Goal: Information Seeking & Learning: Learn about a topic

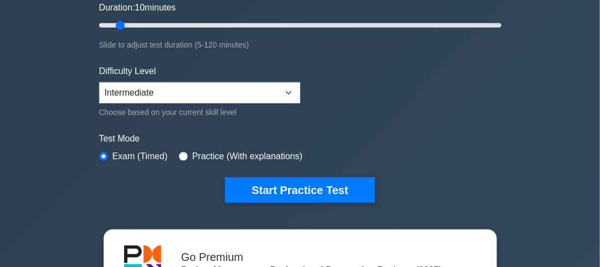
scroll to position [238, 0]
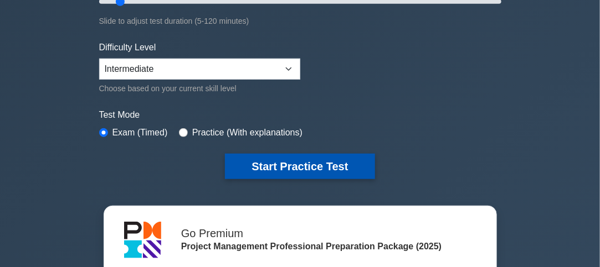
click at [311, 154] on button "Start Practice Test" at bounding box center [299, 166] width 149 height 25
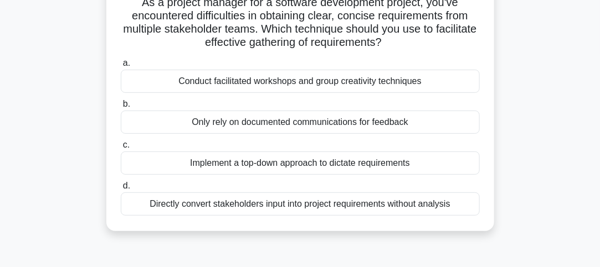
scroll to position [86, 0]
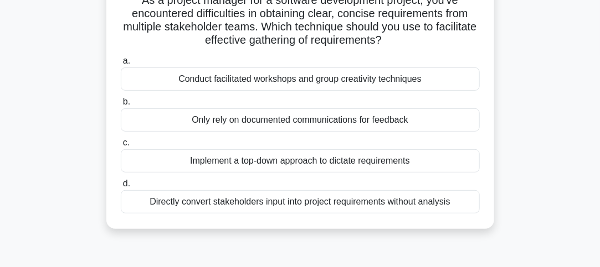
click at [335, 81] on div "Conduct facilitated workshops and group creativity techniques" at bounding box center [300, 79] width 359 height 23
click at [121, 65] on input "a. Conduct facilitated workshops and group creativity techniques" at bounding box center [121, 61] width 0 height 7
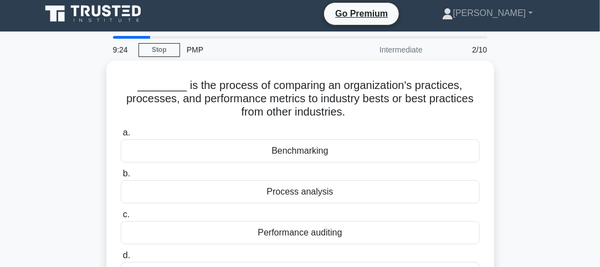
scroll to position [0, 0]
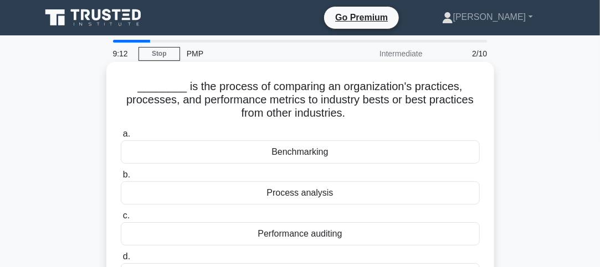
click at [350, 152] on div "Benchmarking" at bounding box center [300, 152] width 359 height 23
click at [121, 138] on input "a. Benchmarking" at bounding box center [121, 134] width 0 height 7
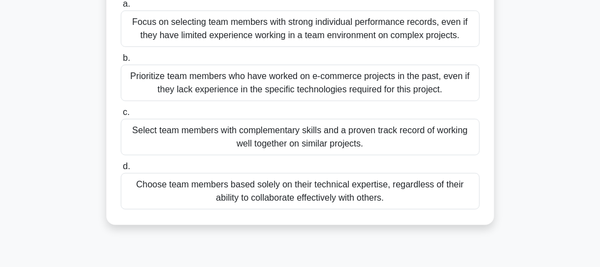
scroll to position [160, 0]
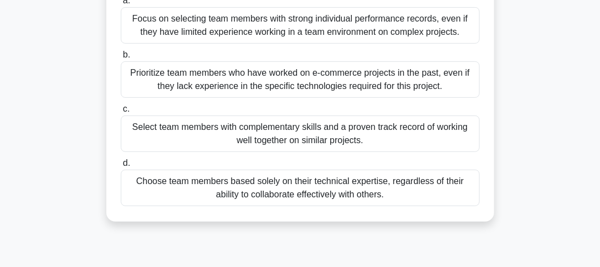
click at [341, 141] on div "Select team members with complementary skills and a proven track record of work…" at bounding box center [300, 134] width 359 height 37
click at [121, 113] on input "c. Select team members with complementary skills and a proven track record of w…" at bounding box center [121, 109] width 0 height 7
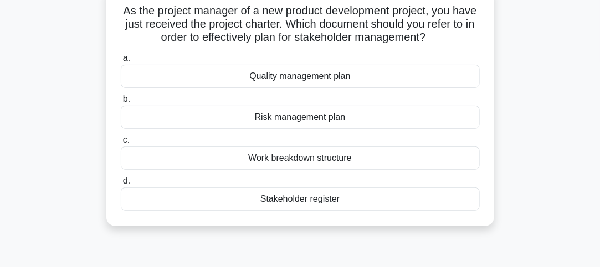
scroll to position [80, 0]
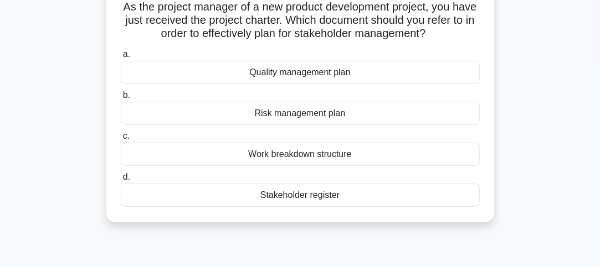
click at [319, 203] on div "Stakeholder register" at bounding box center [300, 195] width 359 height 23
click at [121, 181] on input "d. Stakeholder register" at bounding box center [121, 177] width 0 height 7
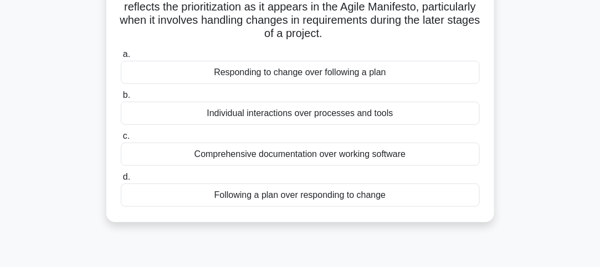
scroll to position [243, 0]
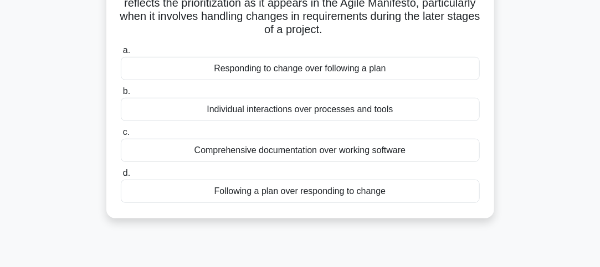
click at [364, 80] on div "Responding to change over following a plan" at bounding box center [300, 68] width 359 height 23
click at [121, 54] on input "a. Responding to change over following a plan" at bounding box center [121, 50] width 0 height 7
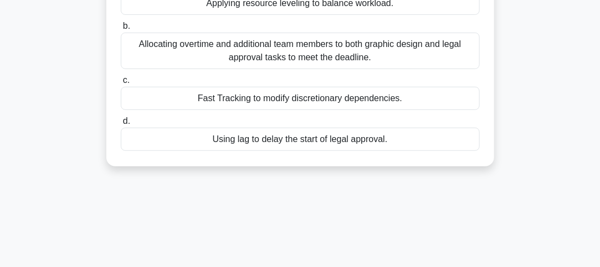
scroll to position [187, 0]
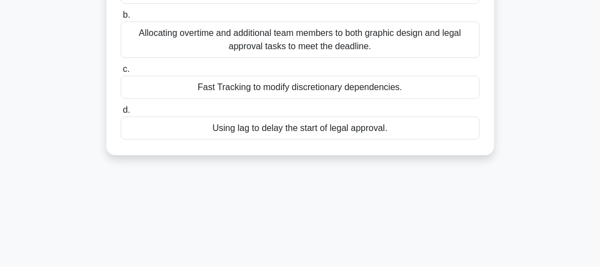
click at [333, 99] on div "Fast Tracking to modify discretionary dependencies." at bounding box center [300, 87] width 359 height 23
click at [121, 73] on input "c. Fast Tracking to modify discretionary dependencies." at bounding box center [121, 69] width 0 height 7
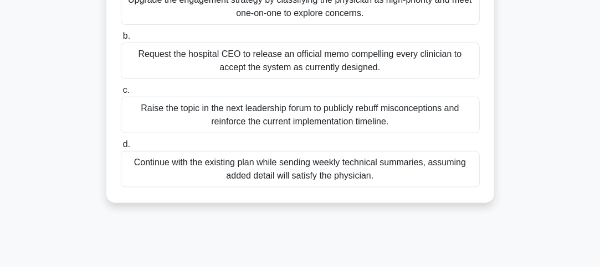
scroll to position [196, 0]
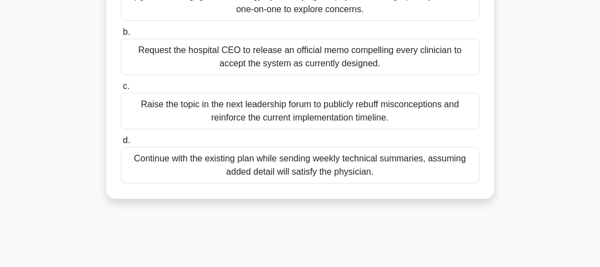
click at [378, 15] on div "Upgrade the engagement strategy by classifying the physician as high-priority a…" at bounding box center [300, 2] width 359 height 37
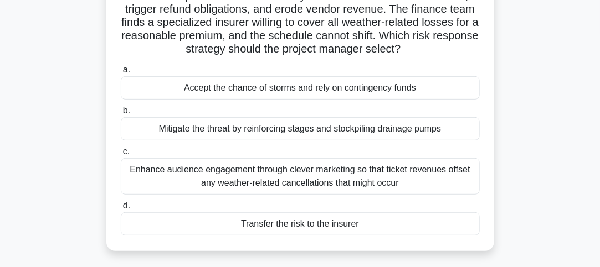
scroll to position [114, 0]
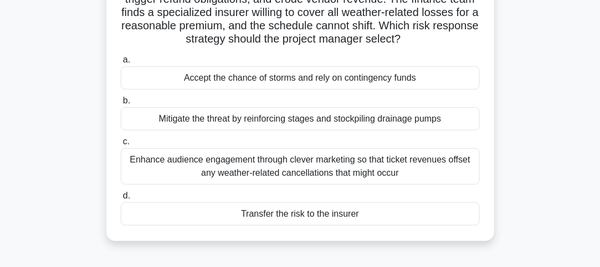
click at [323, 216] on div "Transfer the risk to the insurer" at bounding box center [300, 214] width 359 height 23
click at [121, 200] on input "d. Transfer the risk to the insurer" at bounding box center [121, 196] width 0 height 7
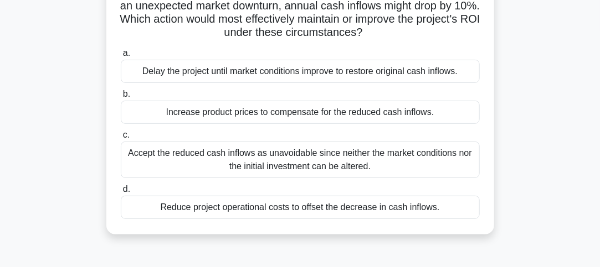
scroll to position [110, 0]
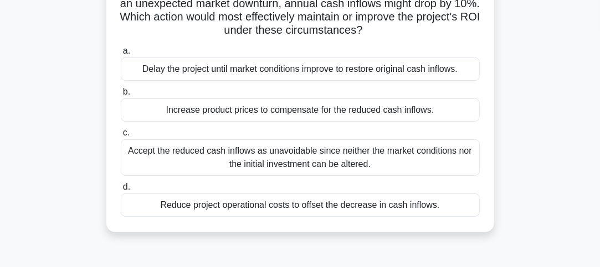
click at [372, 208] on div "Reduce project operational costs to offset the decrease in cash inflows." at bounding box center [300, 205] width 359 height 23
click at [121, 191] on input "d. Reduce project operational costs to offset the decrease in cash inflows." at bounding box center [121, 187] width 0 height 7
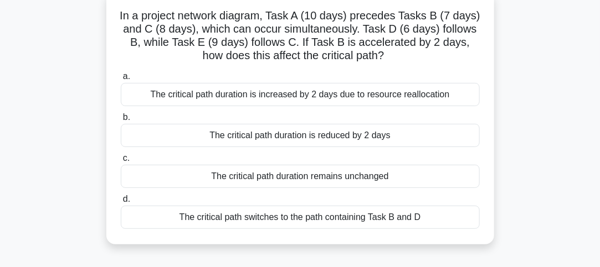
scroll to position [74, 0]
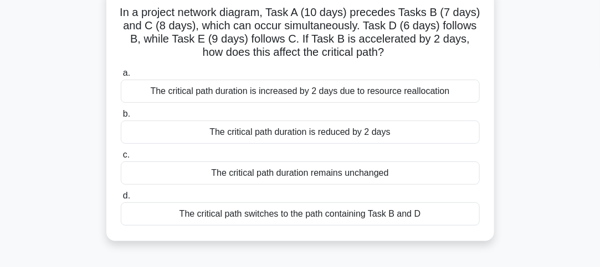
click at [326, 132] on div "The critical path duration is reduced by 2 days" at bounding box center [300, 132] width 359 height 23
click at [121, 118] on input "b. The critical path duration is reduced by 2 days" at bounding box center [121, 114] width 0 height 7
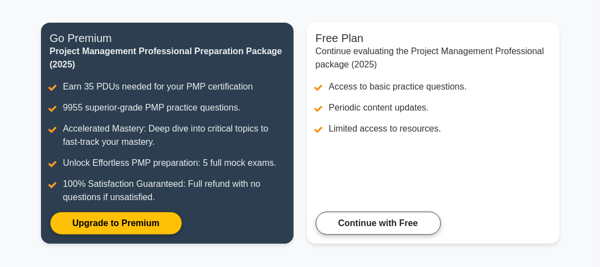
scroll to position [124, 0]
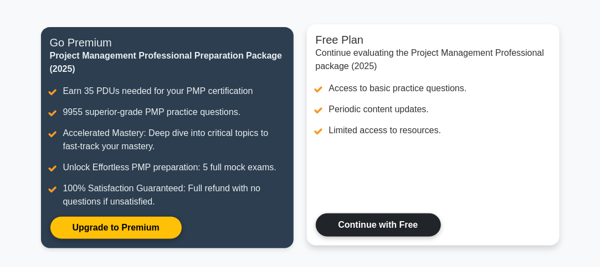
click at [411, 229] on link "Continue with Free" at bounding box center [378, 225] width 125 height 23
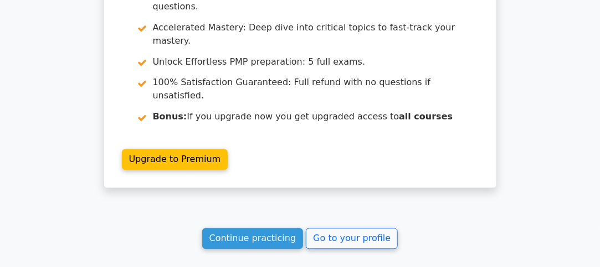
scroll to position [2057, 0]
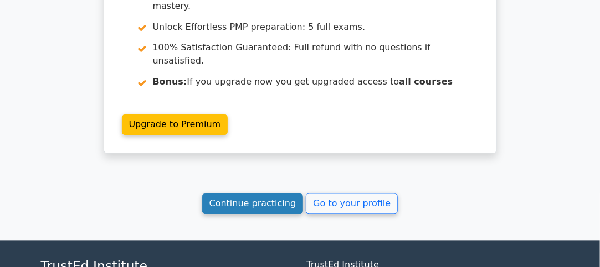
click at [238, 194] on link "Continue practicing" at bounding box center [252, 204] width 101 height 21
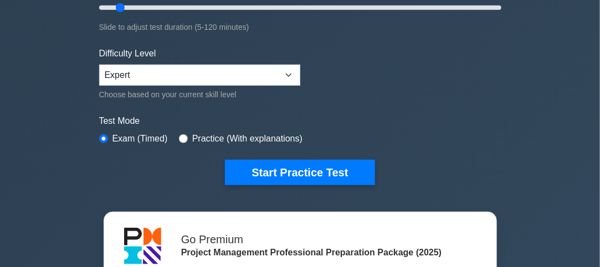
scroll to position [238, 0]
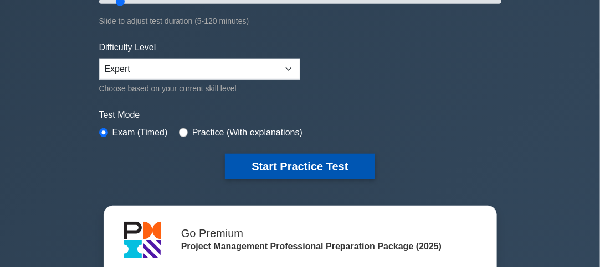
click at [323, 161] on button "Start Practice Test" at bounding box center [299, 166] width 149 height 25
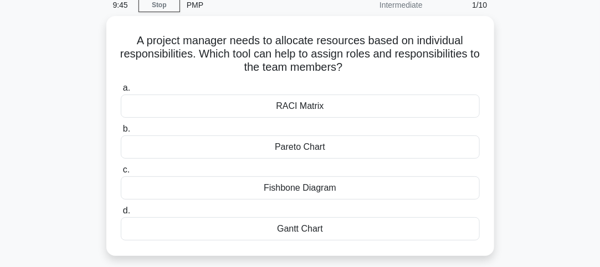
scroll to position [60, 0]
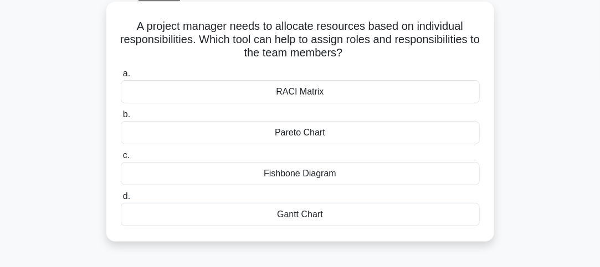
click at [291, 88] on div "RACI Matrix" at bounding box center [300, 91] width 359 height 23
click at [121, 78] on input "a. RACI Matrix" at bounding box center [121, 73] width 0 height 7
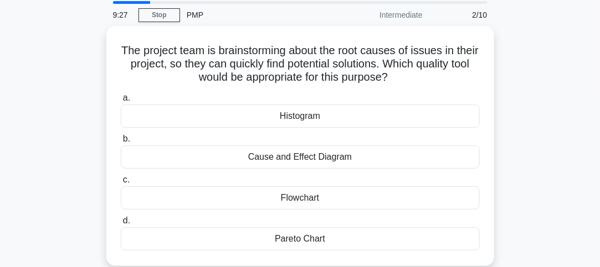
scroll to position [33, 0]
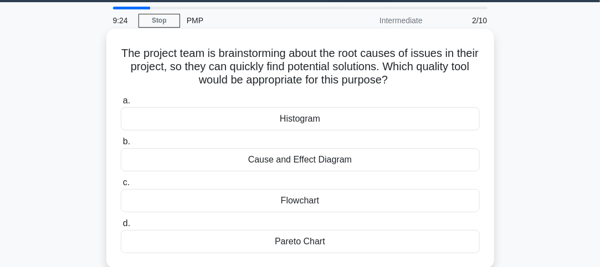
click at [325, 162] on div "Cause and Effect Diagram" at bounding box center [300, 159] width 359 height 23
click at [121, 146] on input "b. Cause and Effect Diagram" at bounding box center [121, 141] width 0 height 7
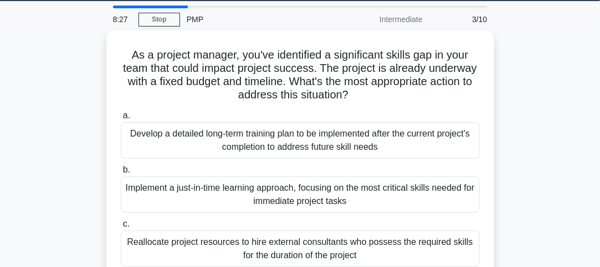
scroll to position [30, 0]
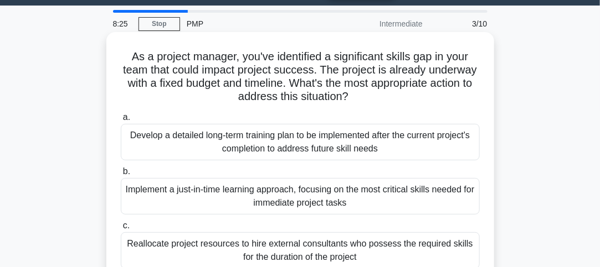
click at [295, 200] on div "Implement a just-in-time learning approach, focusing on the most critical skill…" at bounding box center [300, 196] width 359 height 37
click at [121, 176] on input "b. Implement a just-in-time learning approach, focusing on the most critical sk…" at bounding box center [121, 171] width 0 height 7
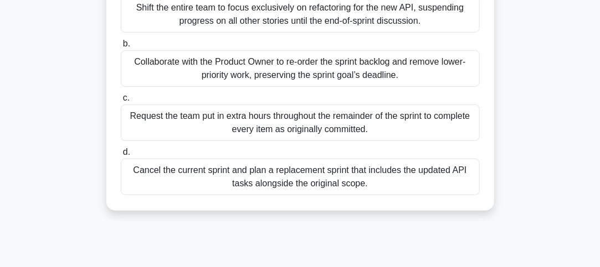
scroll to position [188, 0]
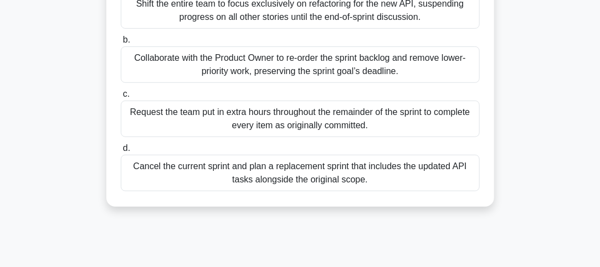
click at [386, 81] on div "Collaborate with the Product Owner to re-order the sprint backlog and remove lo…" at bounding box center [300, 65] width 359 height 37
click at [121, 44] on input "b. Collaborate with the Product Owner to re-order the sprint backlog and remove…" at bounding box center [121, 40] width 0 height 7
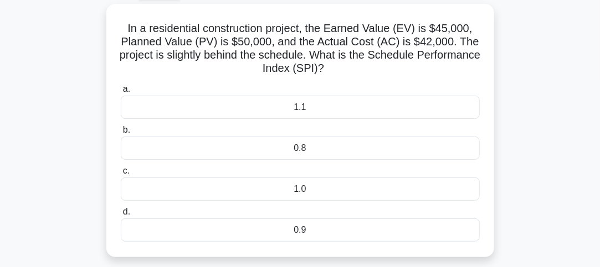
scroll to position [60, 0]
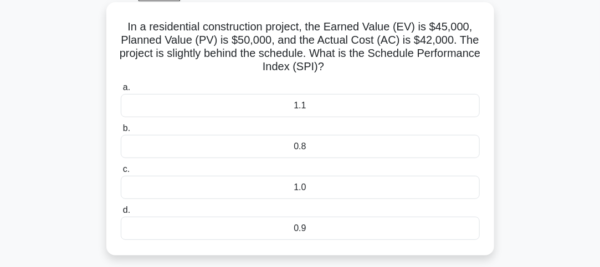
click at [301, 146] on div "0.8" at bounding box center [300, 146] width 359 height 23
click at [121, 132] on input "b. 0.8" at bounding box center [121, 128] width 0 height 7
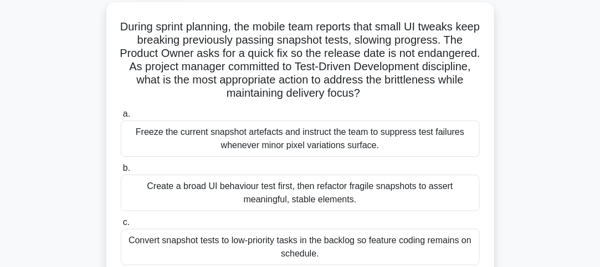
scroll to position [61, 0]
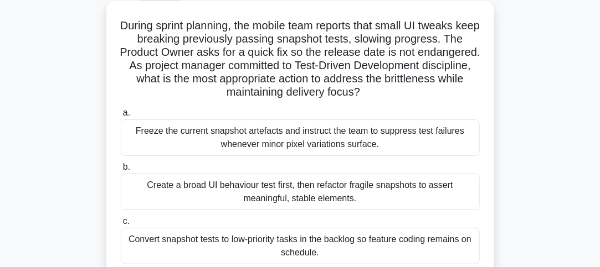
click at [386, 182] on div "Create a broad UI behaviour test first, then refactor fragile snapshots to asse…" at bounding box center [300, 192] width 359 height 37
click at [121, 171] on input "b. Create a broad UI behaviour test first, then refactor fragile snapshots to a…" at bounding box center [121, 167] width 0 height 7
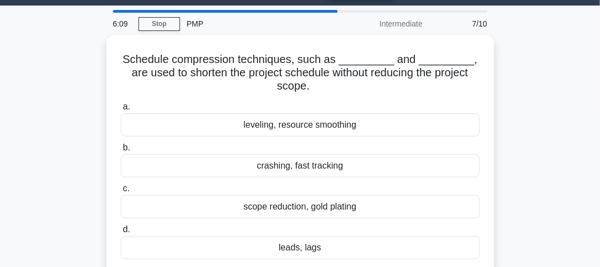
scroll to position [0, 0]
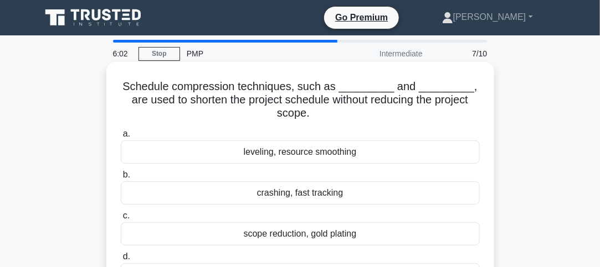
click at [333, 195] on div "crashing, fast tracking" at bounding box center [300, 193] width 359 height 23
click at [121, 179] on input "b. crashing, fast tracking" at bounding box center [121, 175] width 0 height 7
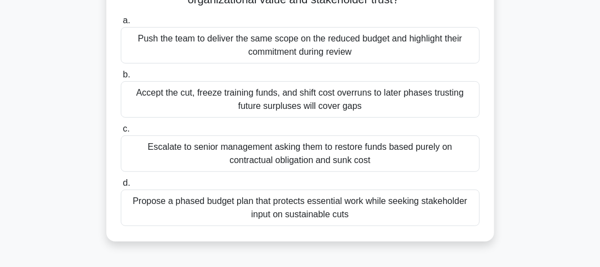
scroll to position [158, 0]
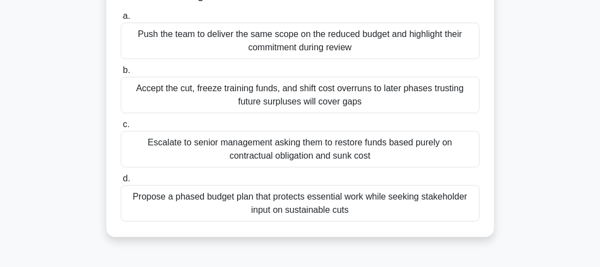
click at [322, 206] on div "Propose a phased budget plan that protects essential work while seeking stakeho…" at bounding box center [300, 203] width 359 height 37
click at [121, 183] on input "d. Propose a phased budget plan that protects essential work while seeking stak…" at bounding box center [121, 179] width 0 height 7
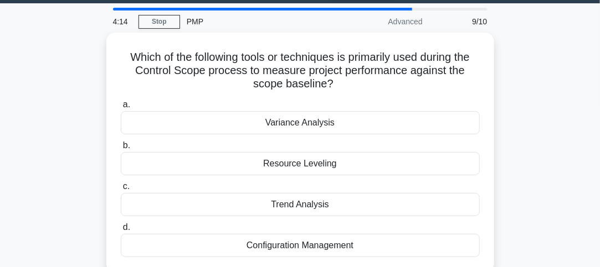
scroll to position [34, 0]
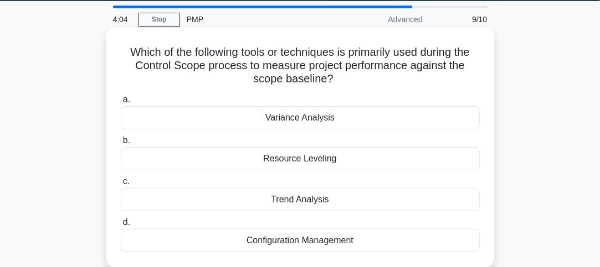
click at [305, 118] on div "Variance Analysis" at bounding box center [300, 117] width 359 height 23
click at [121, 104] on input "a. Variance Analysis" at bounding box center [121, 99] width 0 height 7
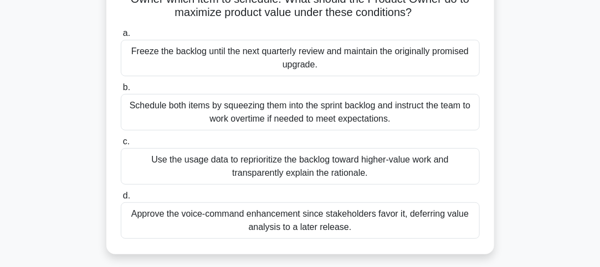
scroll to position [141, 0]
click at [354, 163] on div "Use the usage data to reprioritize the backlog toward higher-value work and tra…" at bounding box center [300, 166] width 359 height 37
click at [121, 146] on input "c. Use the usage data to reprioritize the backlog toward higher-value work and …" at bounding box center [121, 141] width 0 height 7
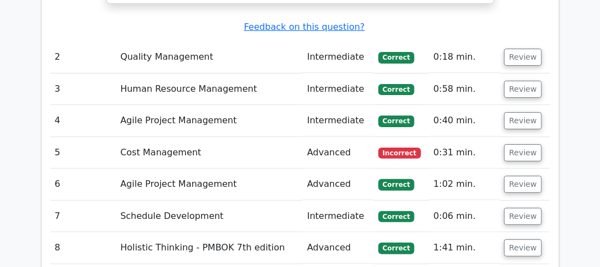
scroll to position [1429, 0]
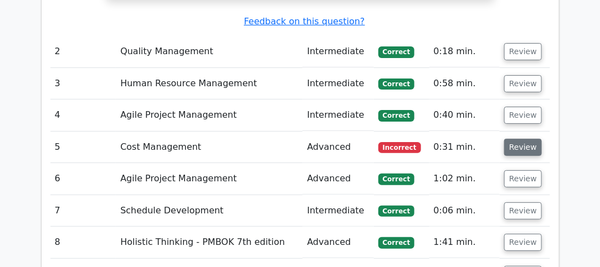
click at [523, 139] on button "Review" at bounding box center [523, 147] width 38 height 17
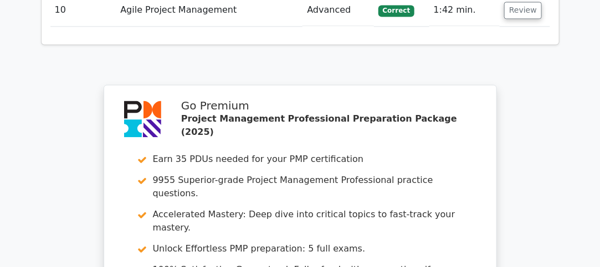
scroll to position [2390, 0]
